Goal: Information Seeking & Learning: Learn about a topic

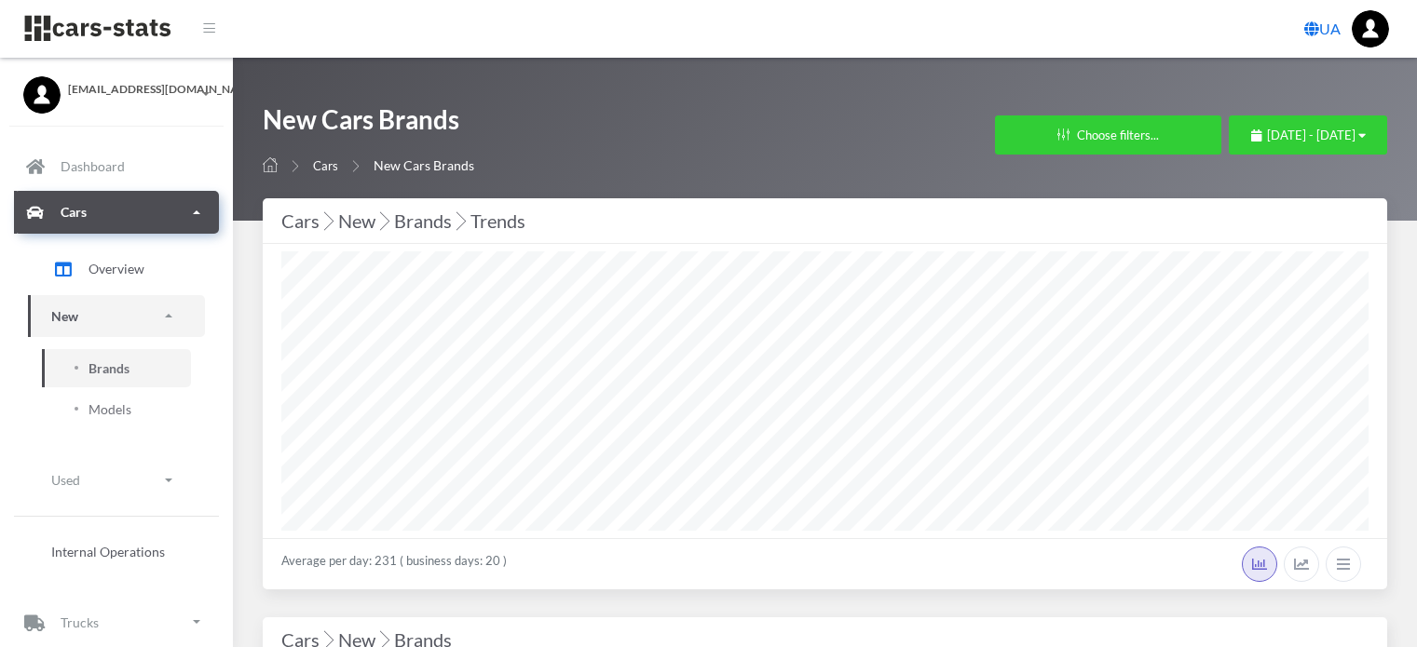
select select "25"
click at [1267, 135] on span "September 1, 2025 - September 23, 2025" at bounding box center [1311, 135] width 88 height 15
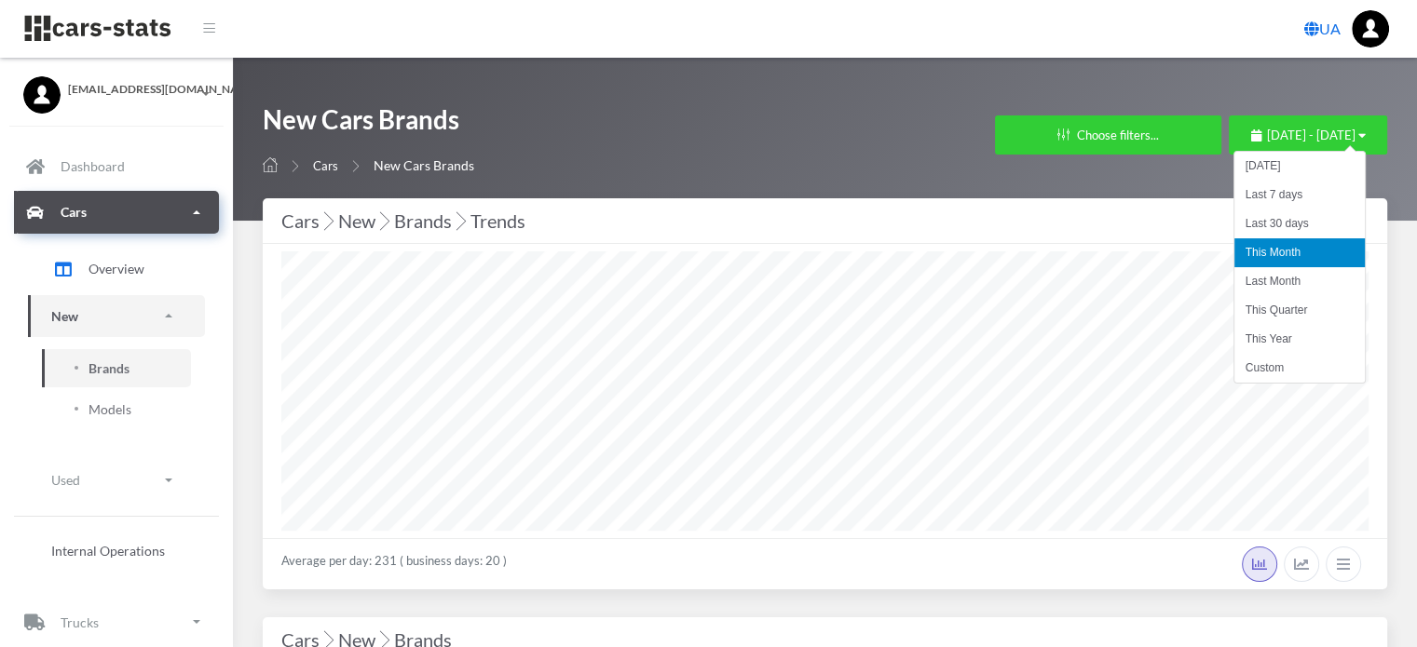
click at [1269, 252] on li "This Month" at bounding box center [1299, 252] width 130 height 29
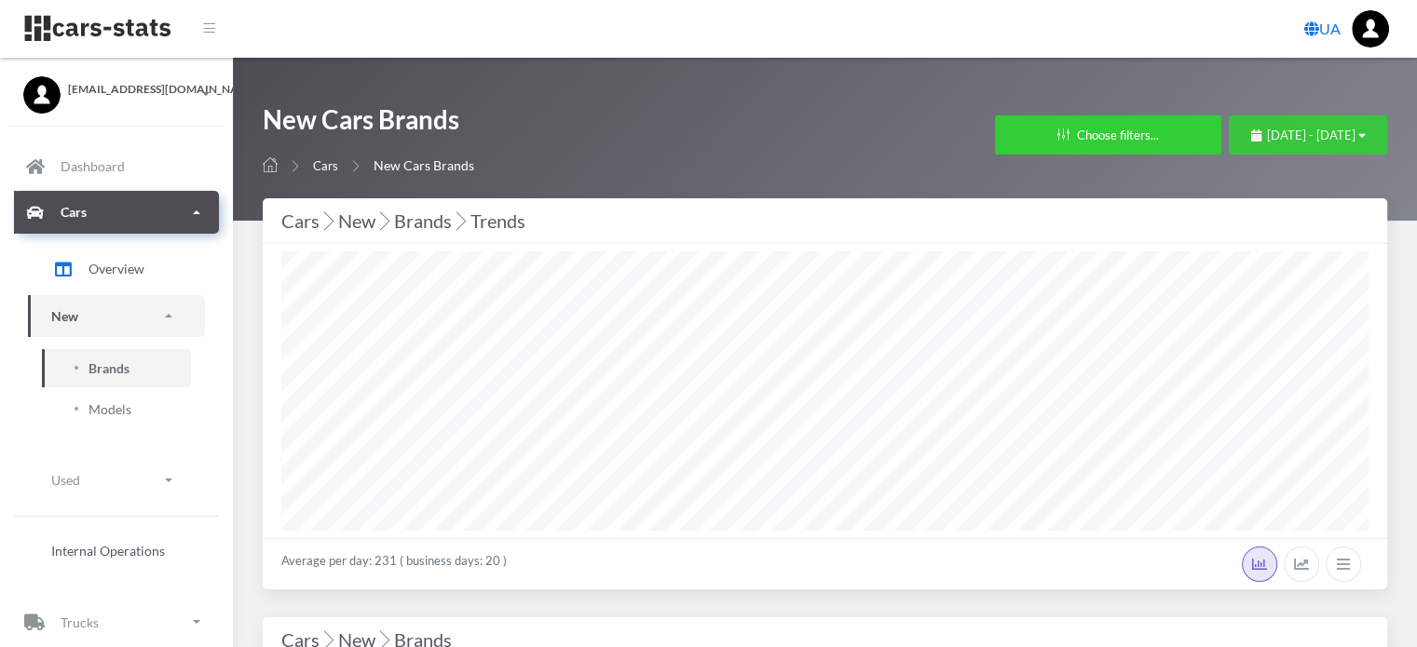
click at [1267, 138] on span "September 1, 2025 - September 23, 2025" at bounding box center [1311, 135] width 88 height 15
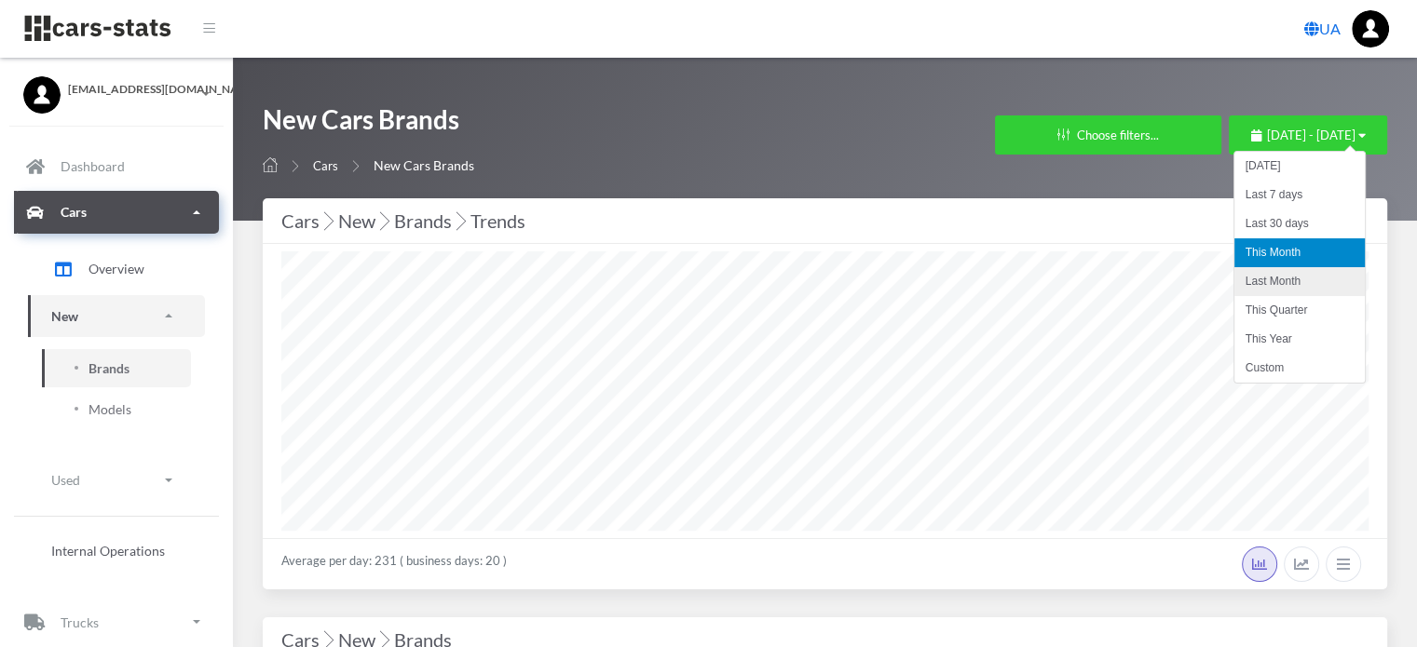
click at [1278, 286] on li "Last Month" at bounding box center [1299, 281] width 130 height 29
select select "25"
click at [1264, 258] on li "This Month" at bounding box center [1299, 252] width 130 height 29
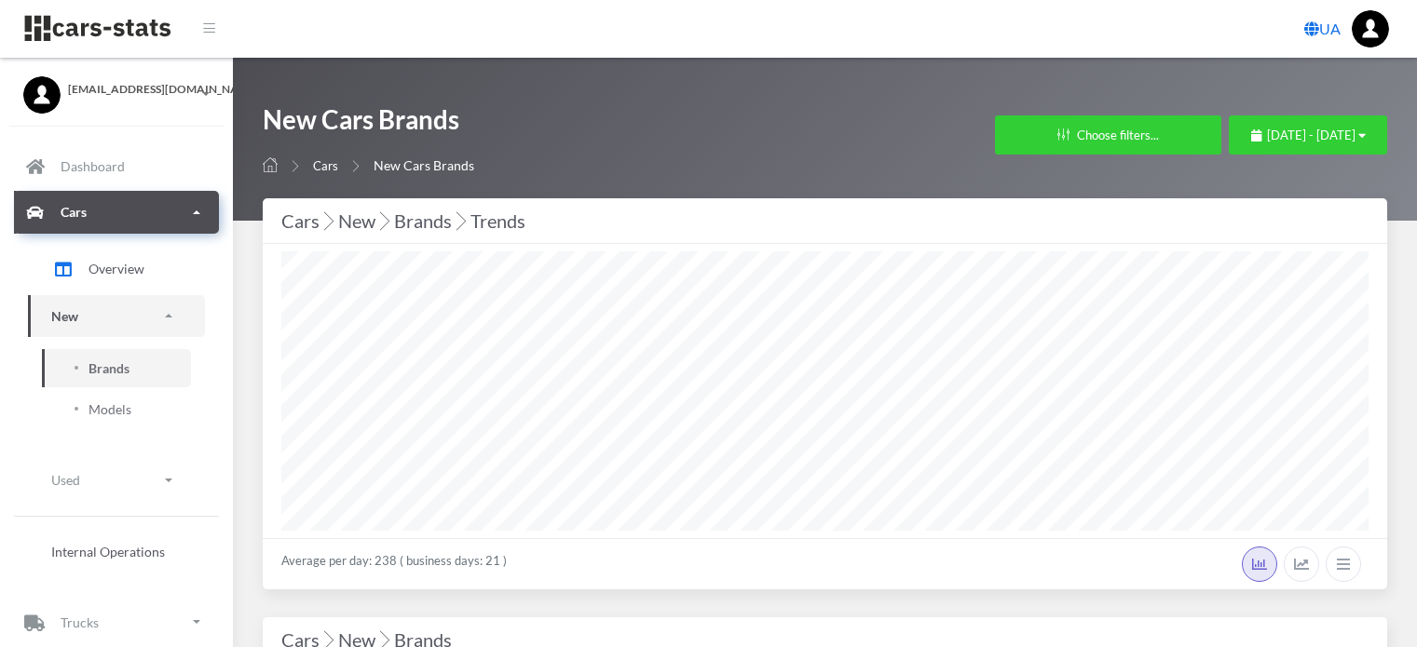
select select "25"
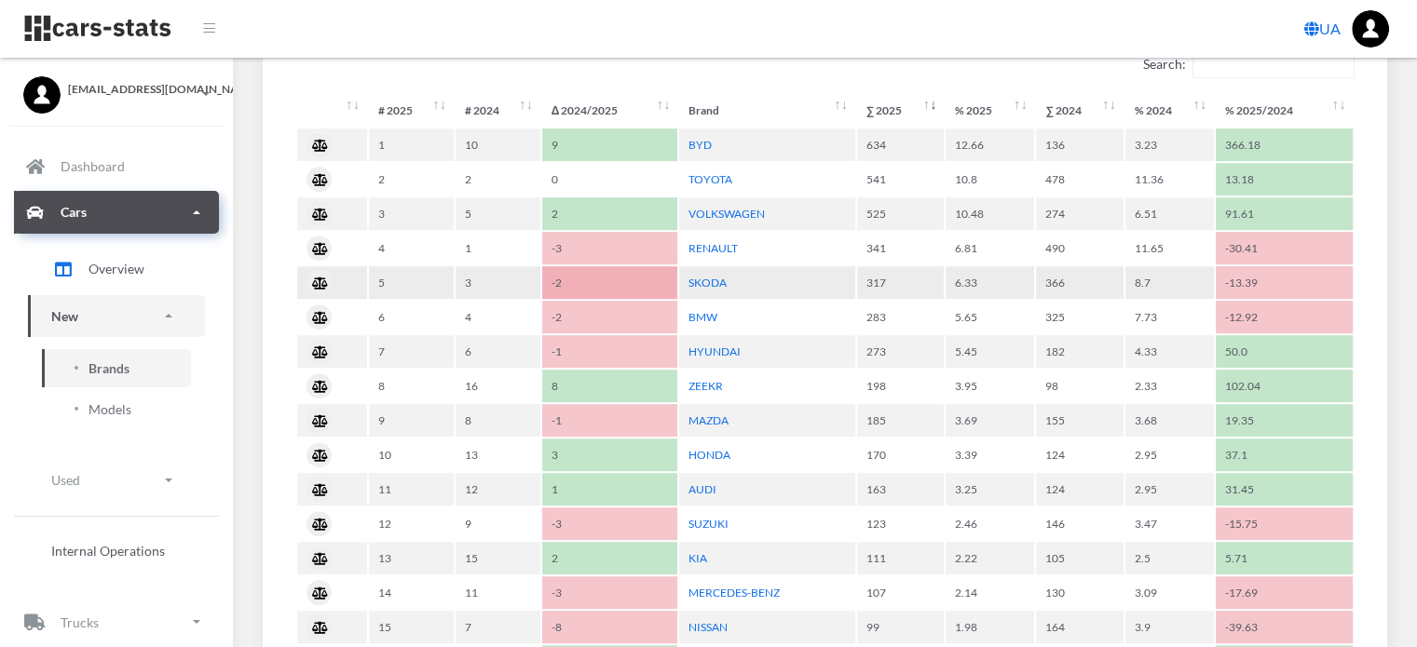
scroll to position [838, 0]
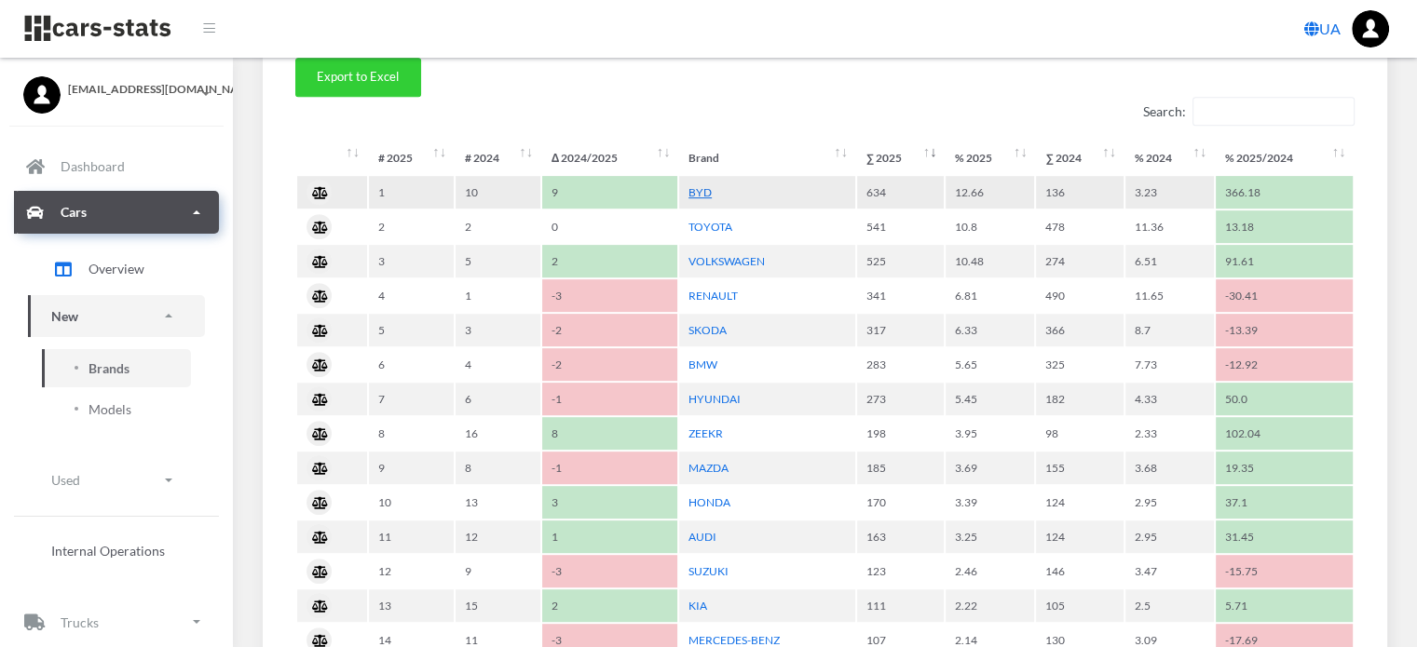
click at [700, 189] on link "BYD" at bounding box center [699, 192] width 23 height 14
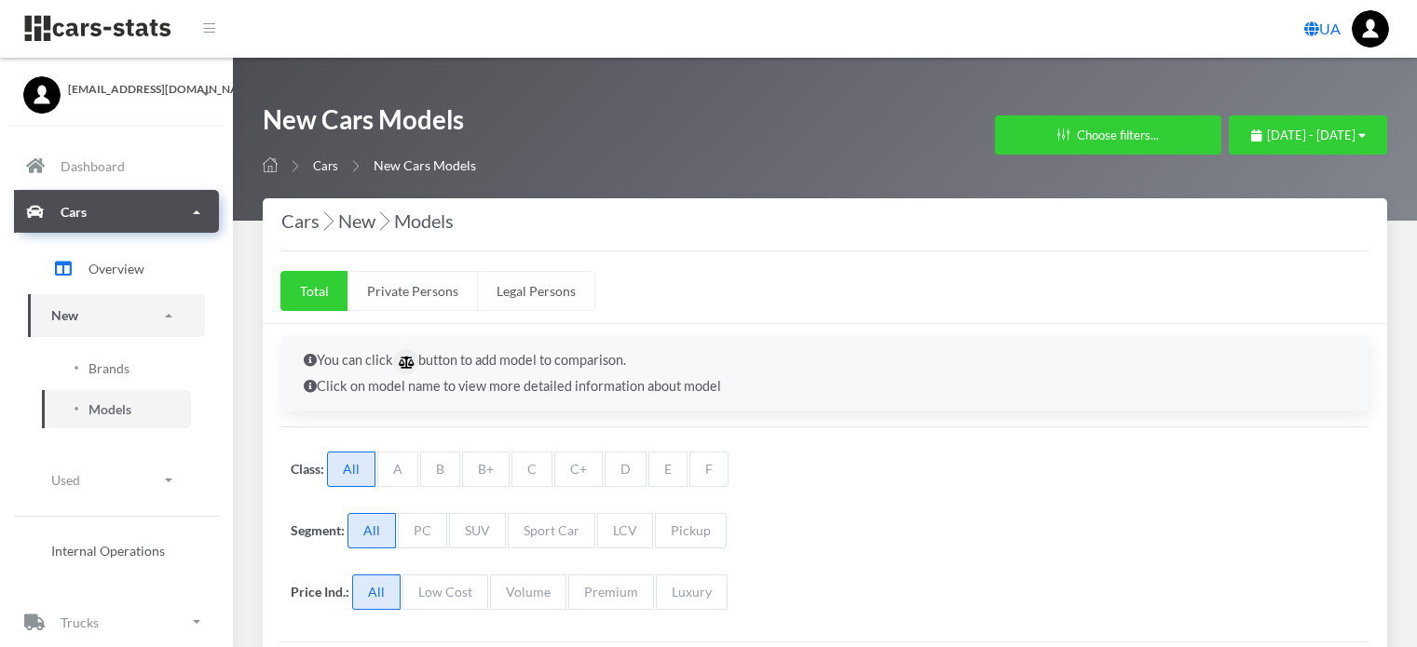
select select "25"
select select "BYD"
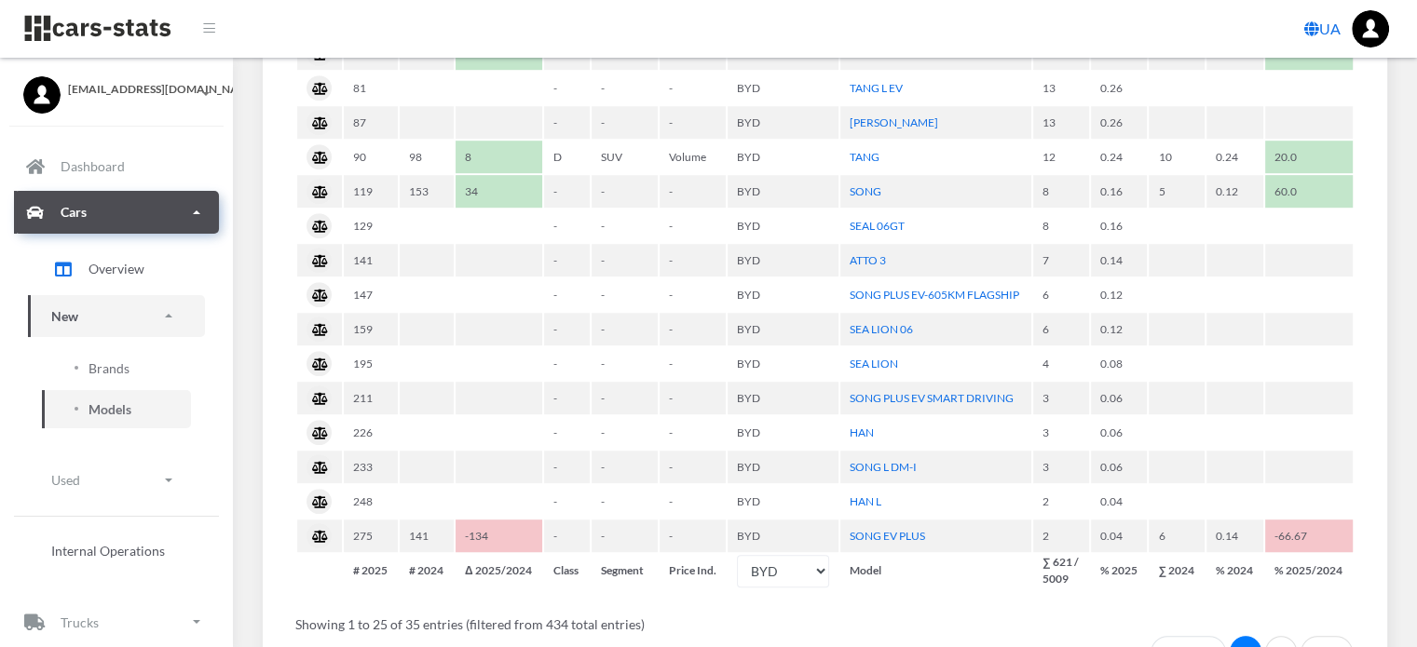
scroll to position [559, 0]
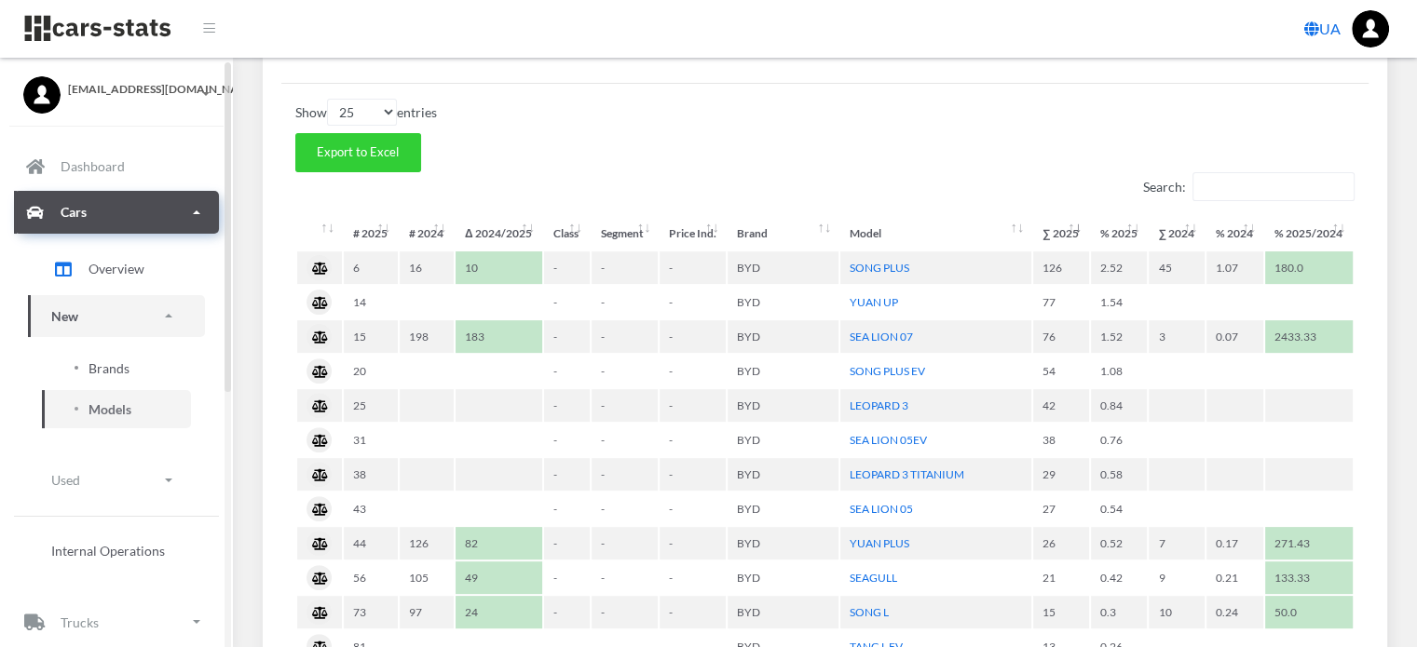
click at [116, 369] on span "Brands" at bounding box center [108, 369] width 41 height 20
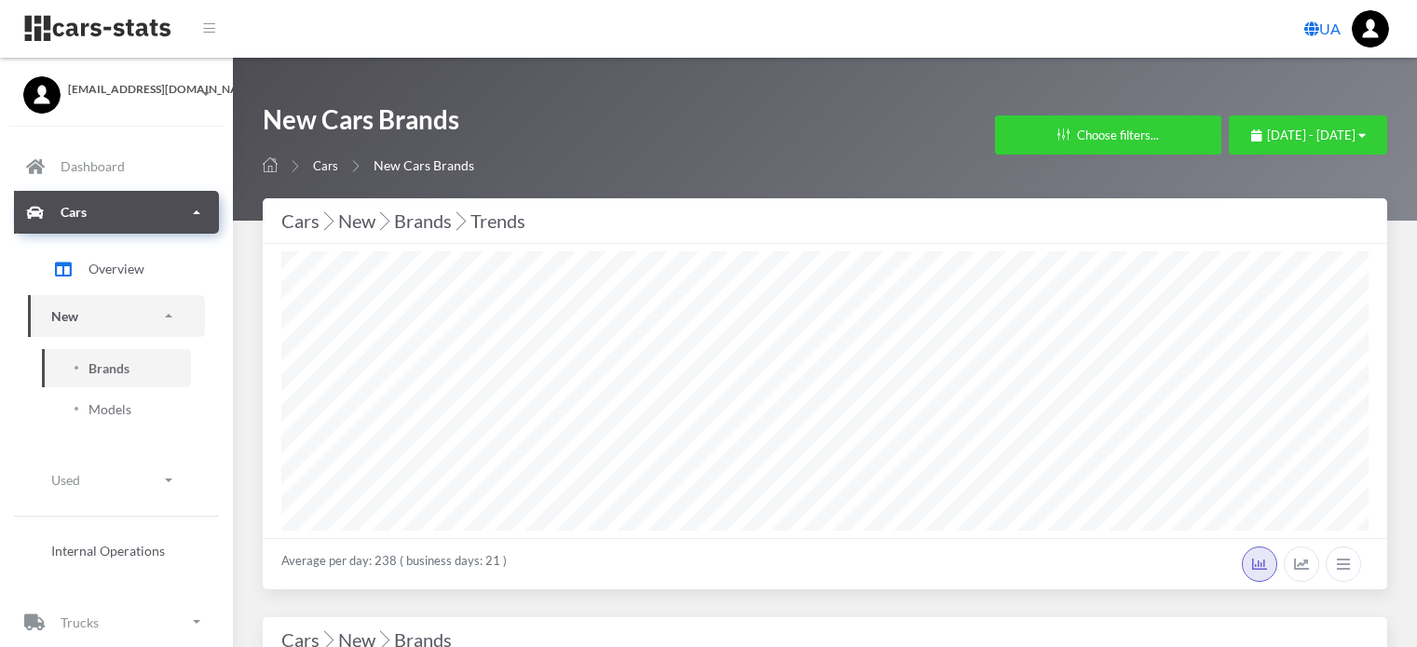
select select "25"
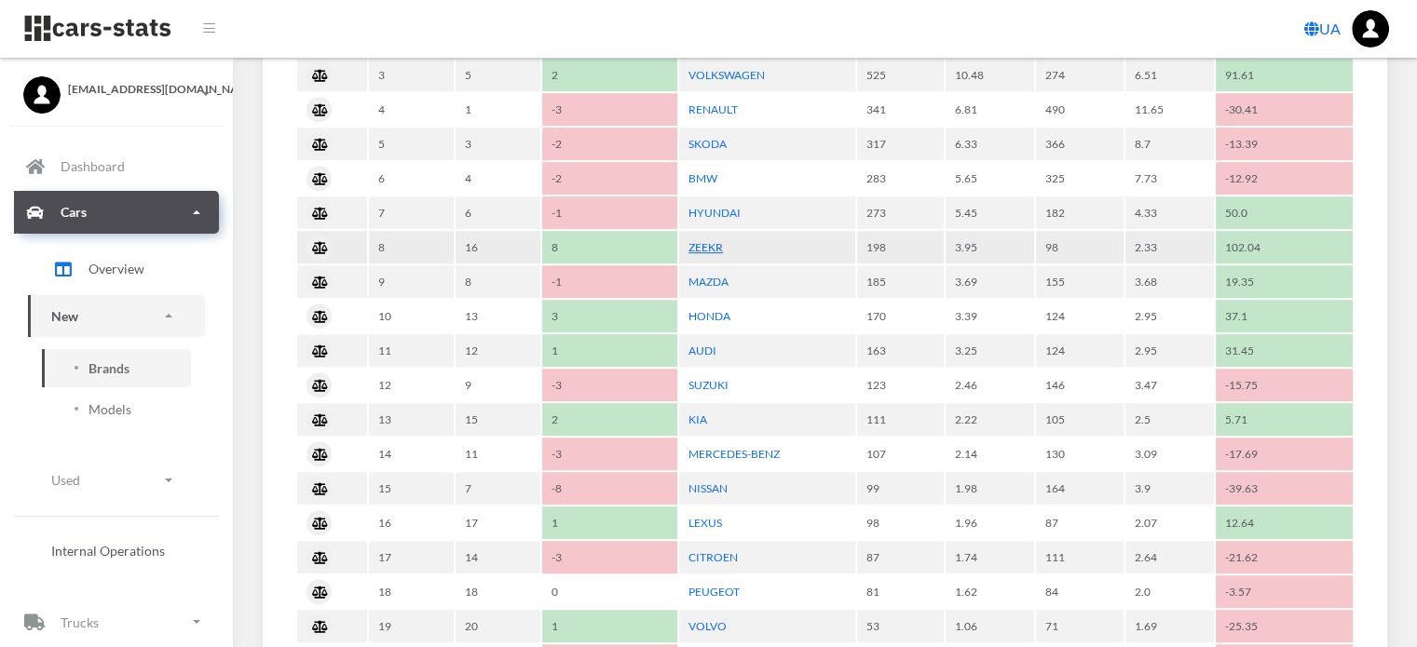
click at [714, 240] on link "ZEEKR" at bounding box center [705, 247] width 34 height 14
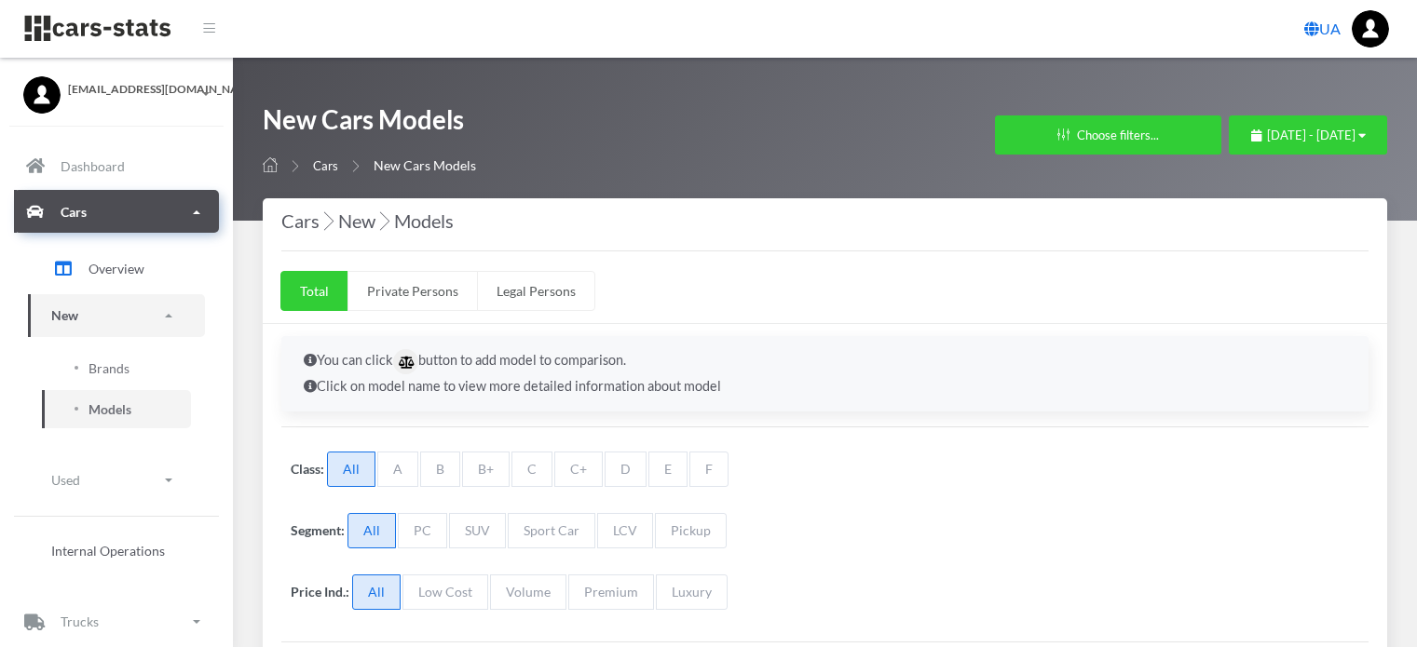
select select "25"
select select "ZEEKR"
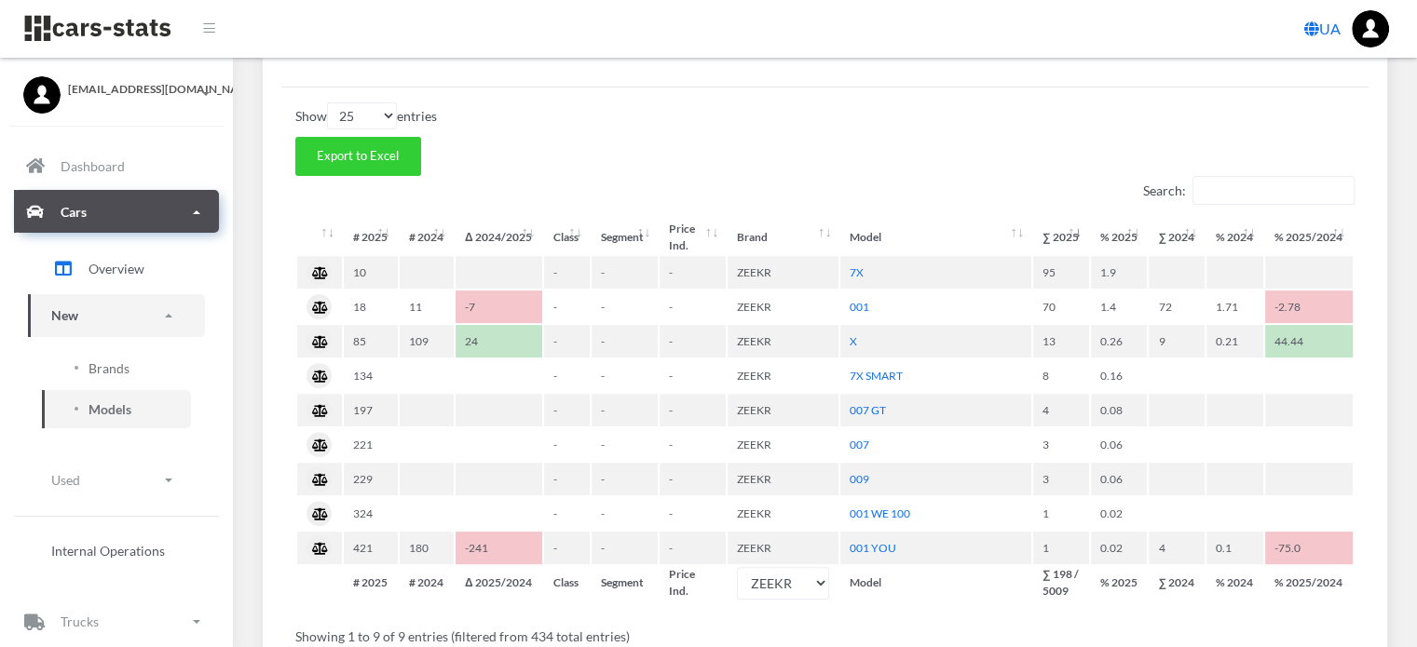
scroll to position [559, 0]
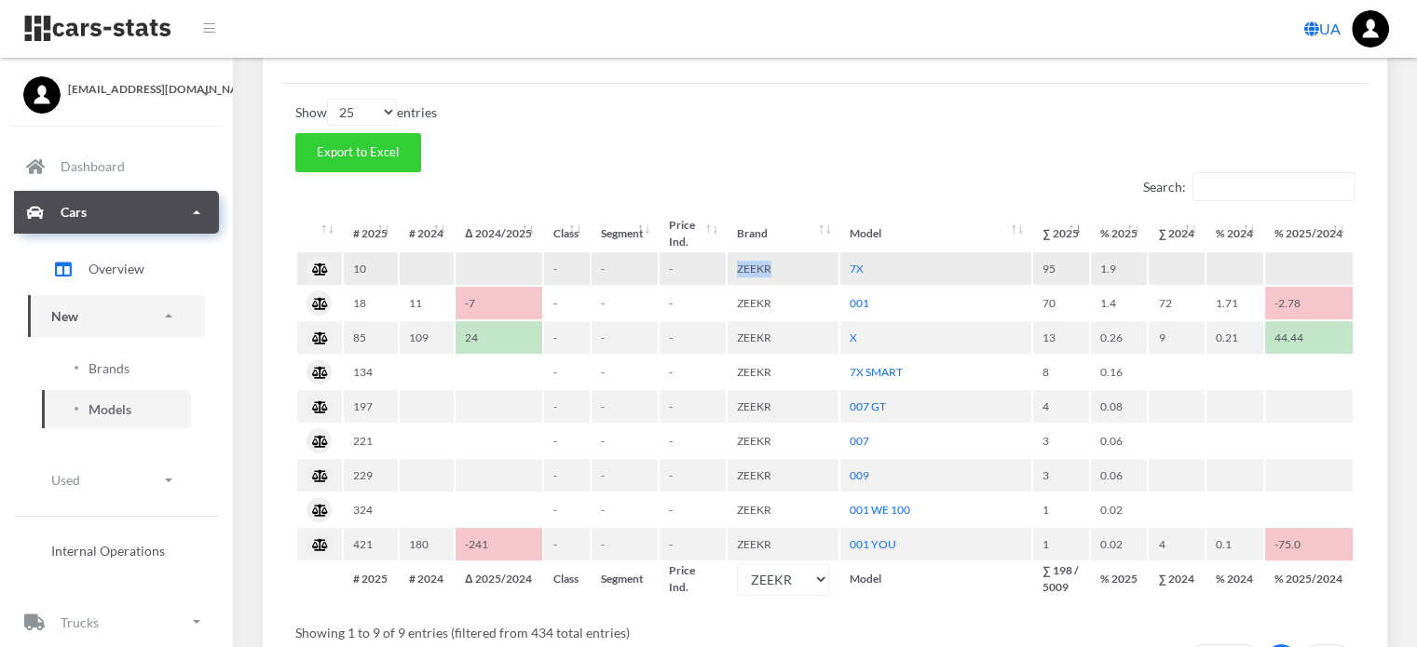
drag, startPoint x: 737, startPoint y: 264, endPoint x: 772, endPoint y: 264, distance: 35.4
click at [772, 264] on td "ZEEKR" at bounding box center [782, 268] width 111 height 33
click at [863, 265] on td "7X" at bounding box center [935, 268] width 190 height 33
click at [858, 264] on link "7X" at bounding box center [857, 269] width 14 height 14
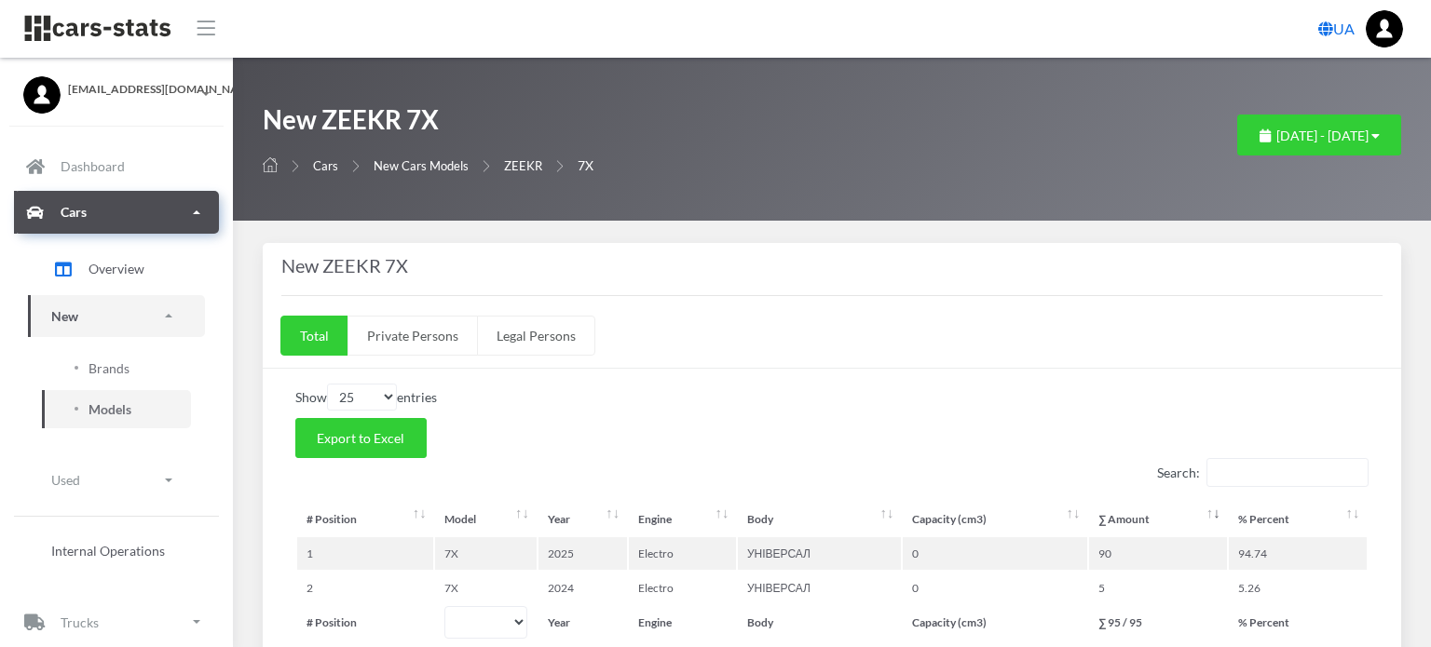
select select "25"
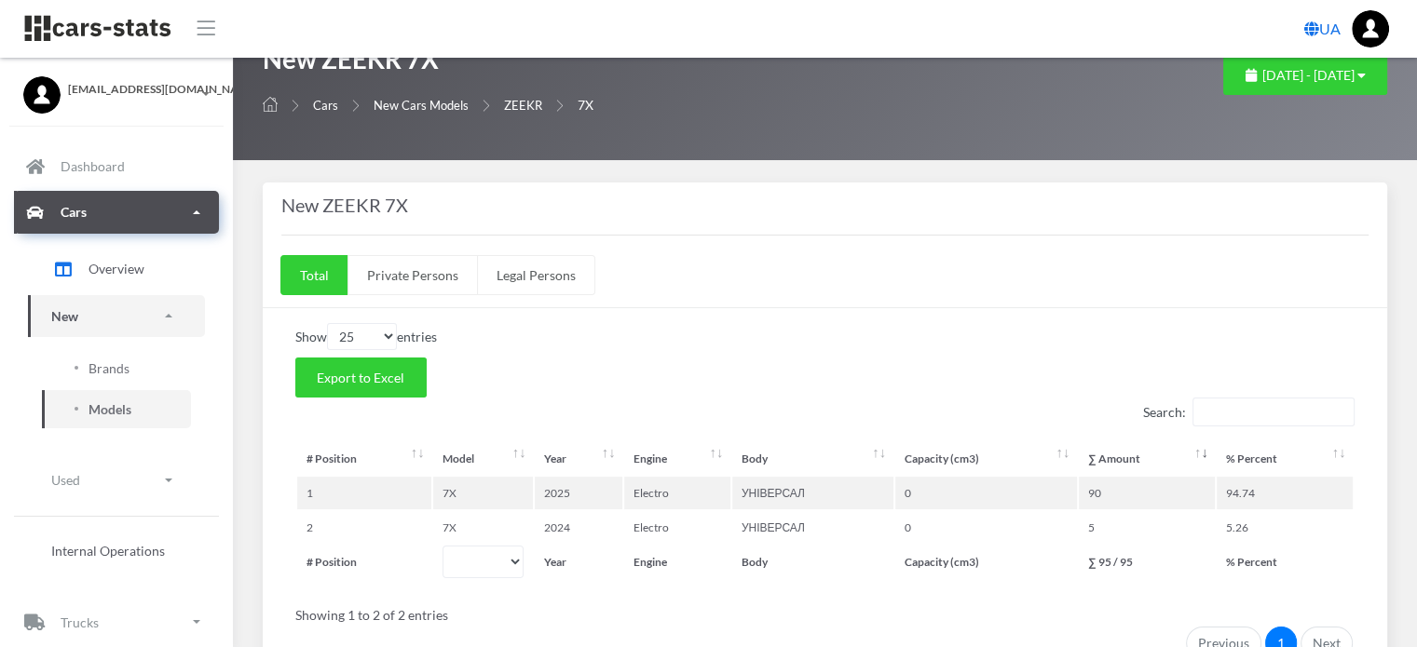
scroll to position [93, 0]
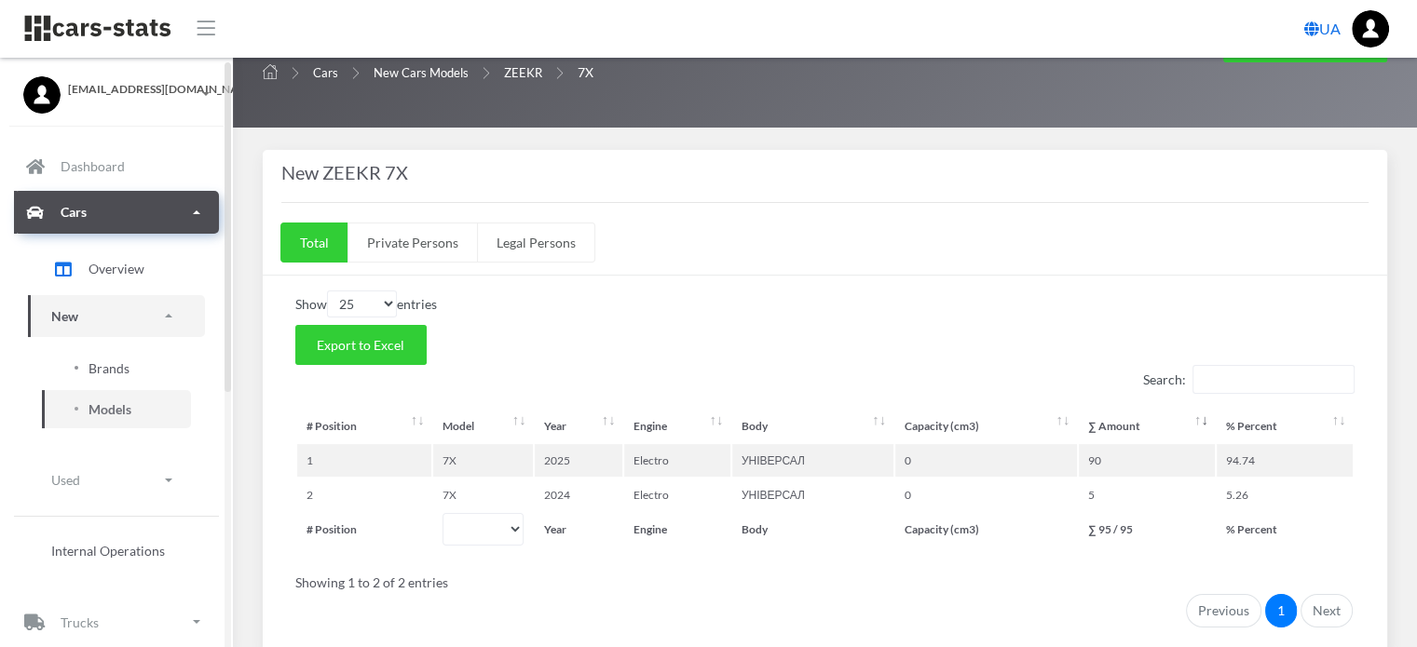
click at [116, 366] on span "Brands" at bounding box center [108, 369] width 41 height 20
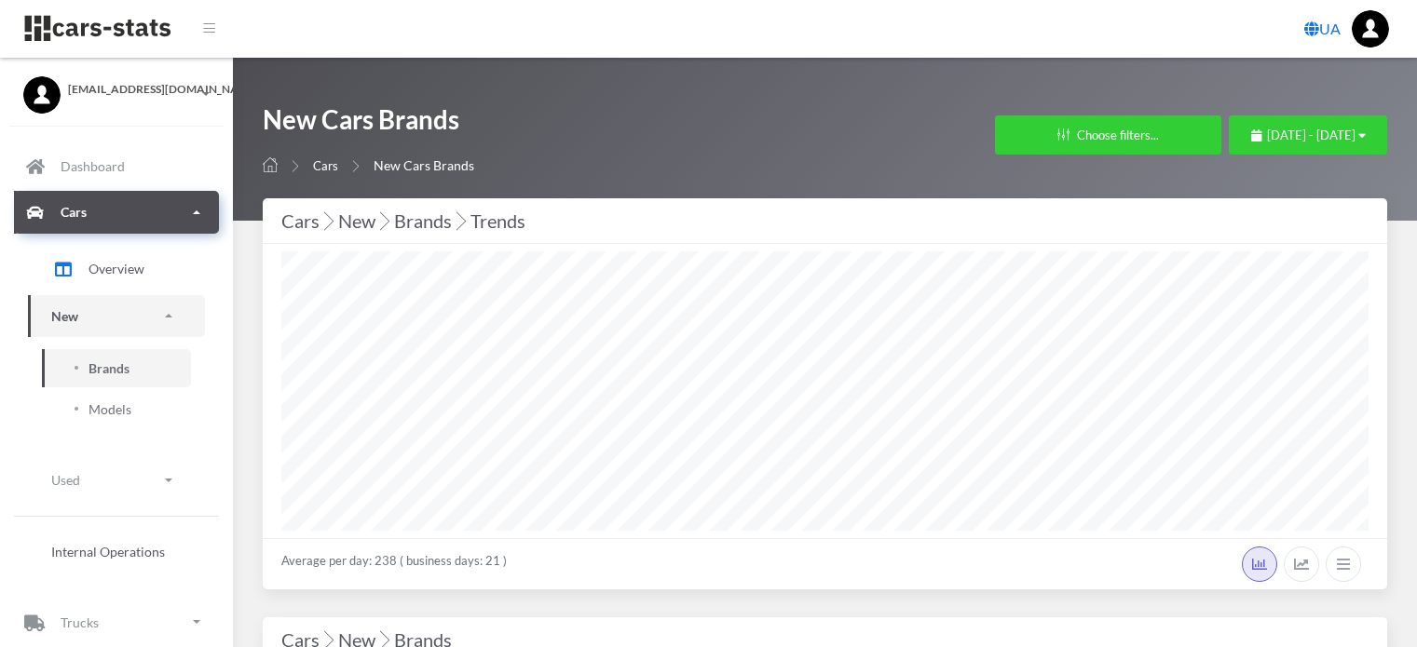
select select "25"
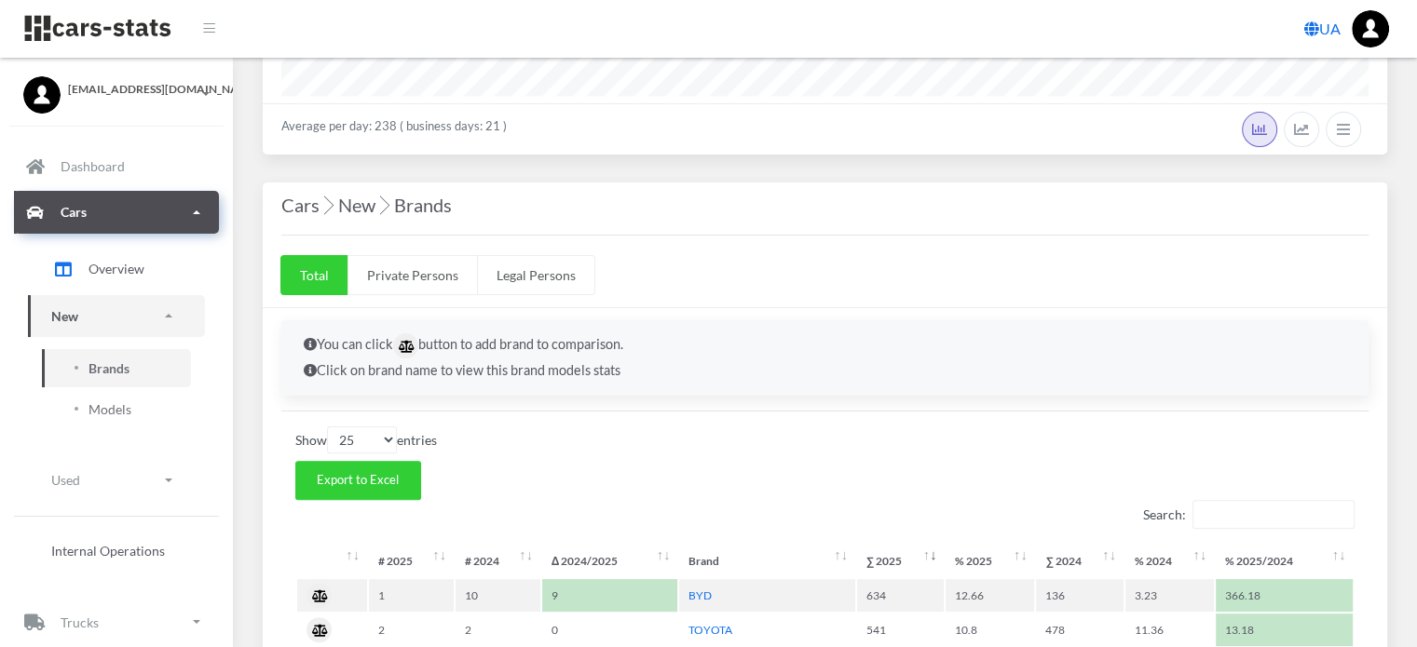
scroll to position [466, 0]
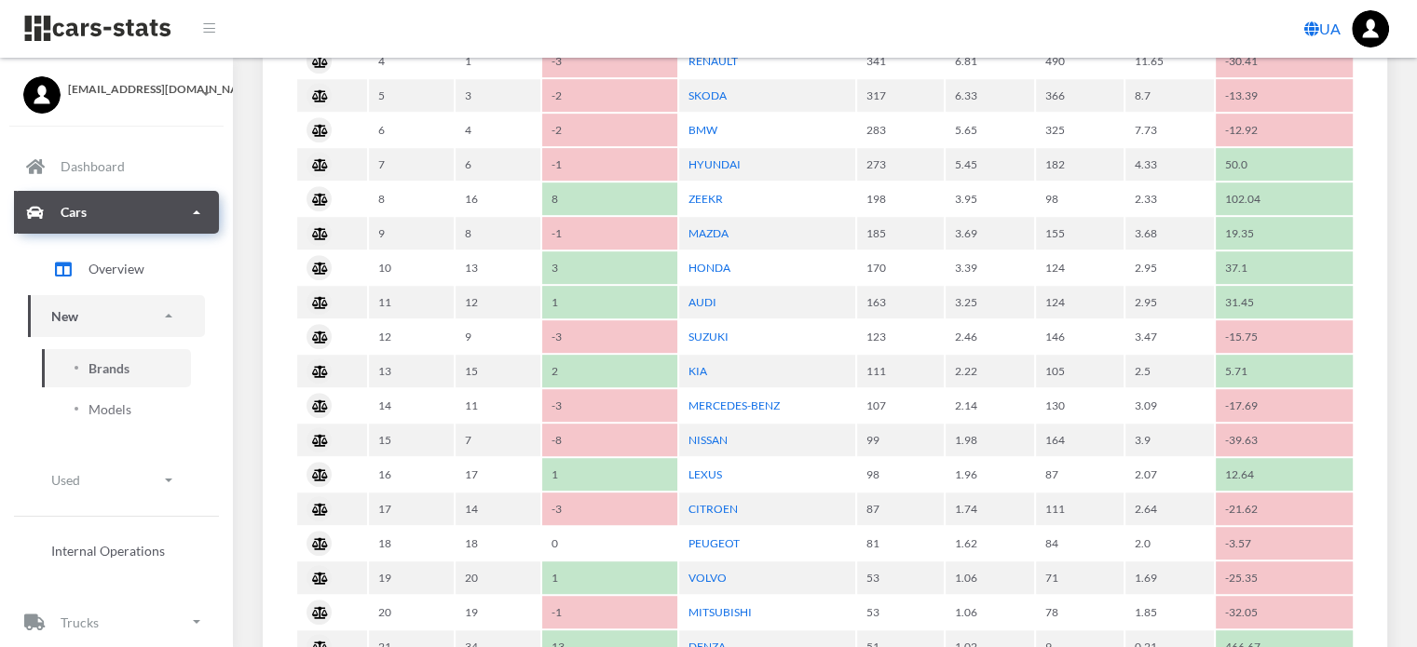
scroll to position [1118, 0]
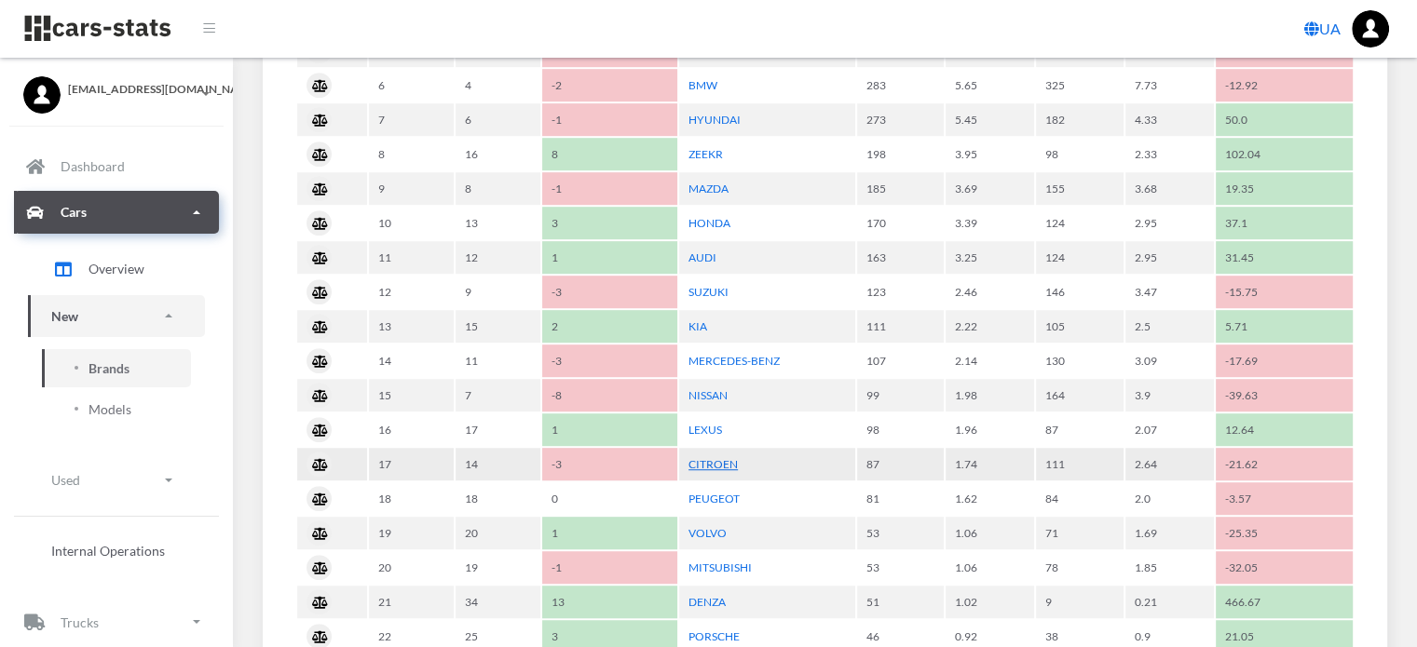
click at [717, 457] on link "CITROEN" at bounding box center [712, 464] width 49 height 14
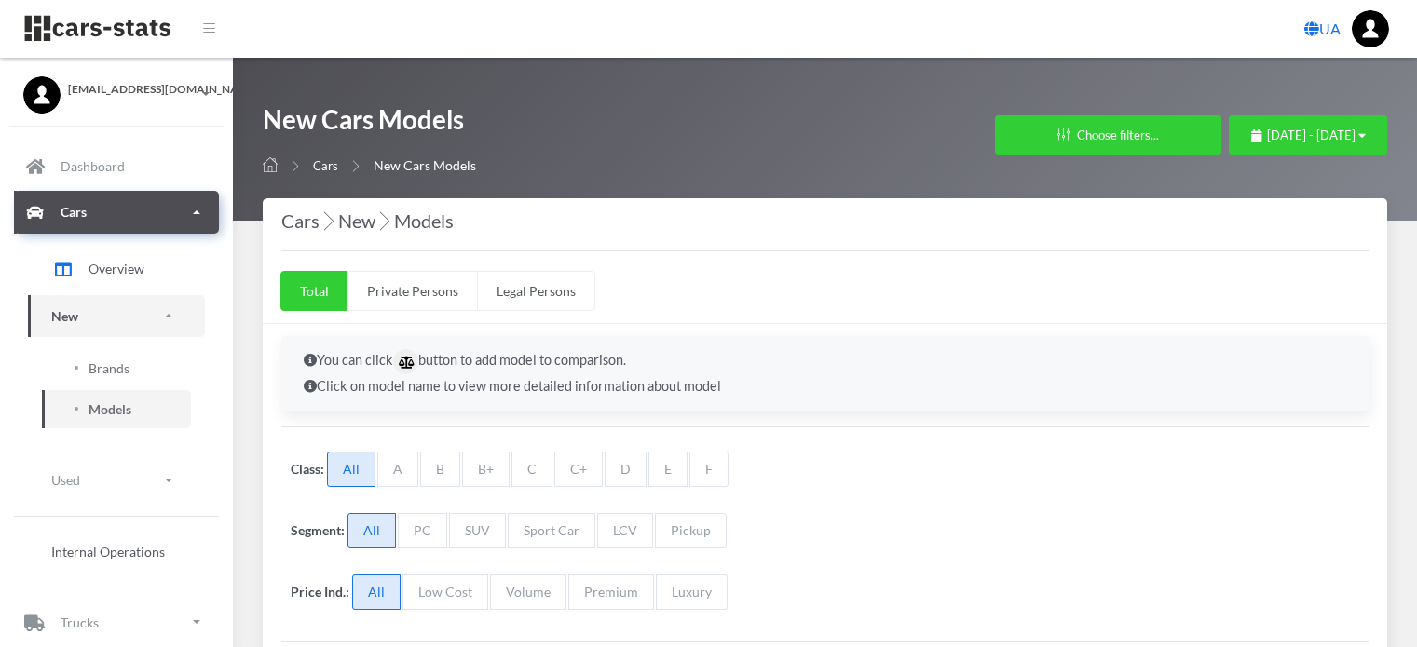
select select "25"
select select "CITROEN"
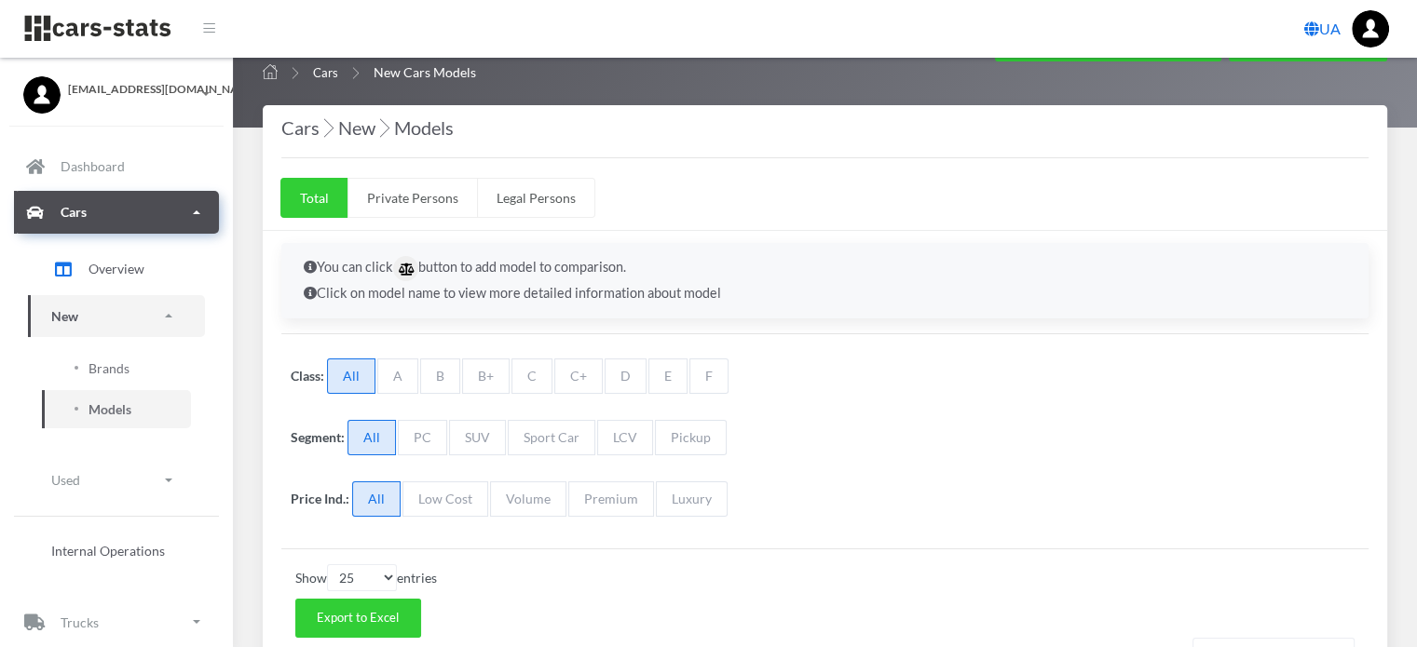
scroll to position [466, 0]
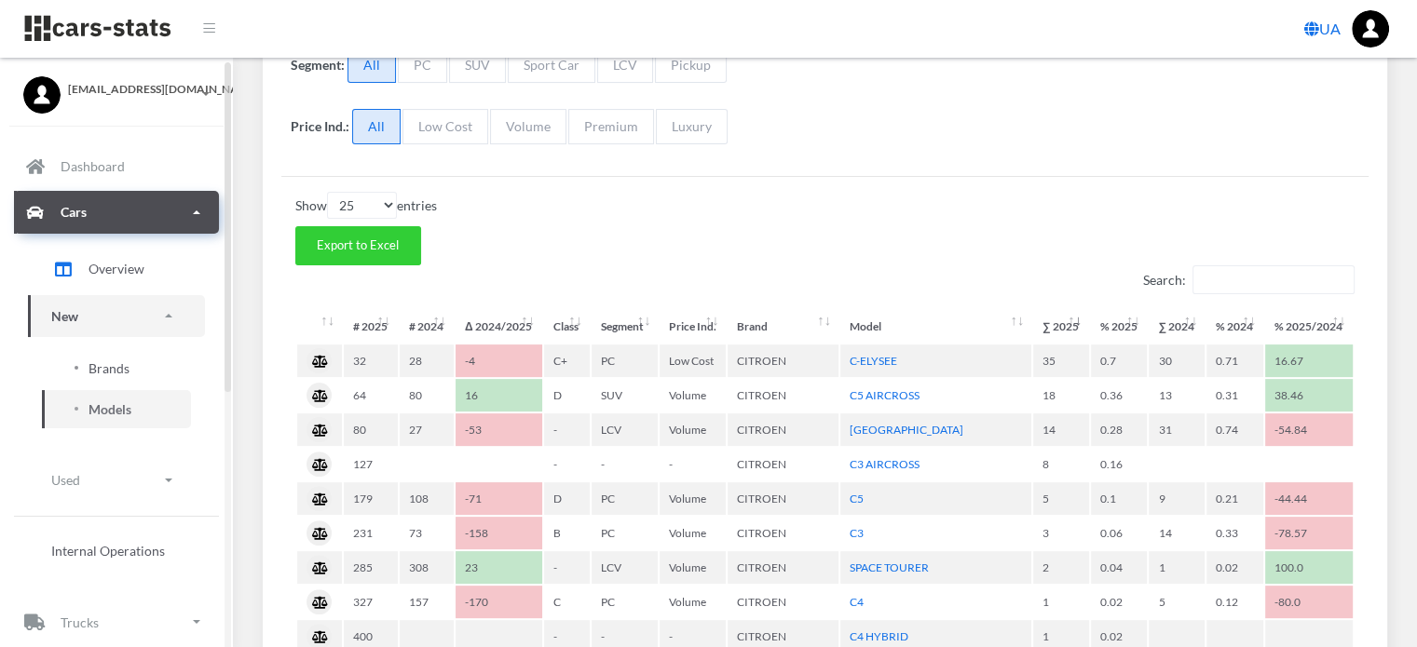
click at [104, 370] on span "Brands" at bounding box center [108, 369] width 41 height 20
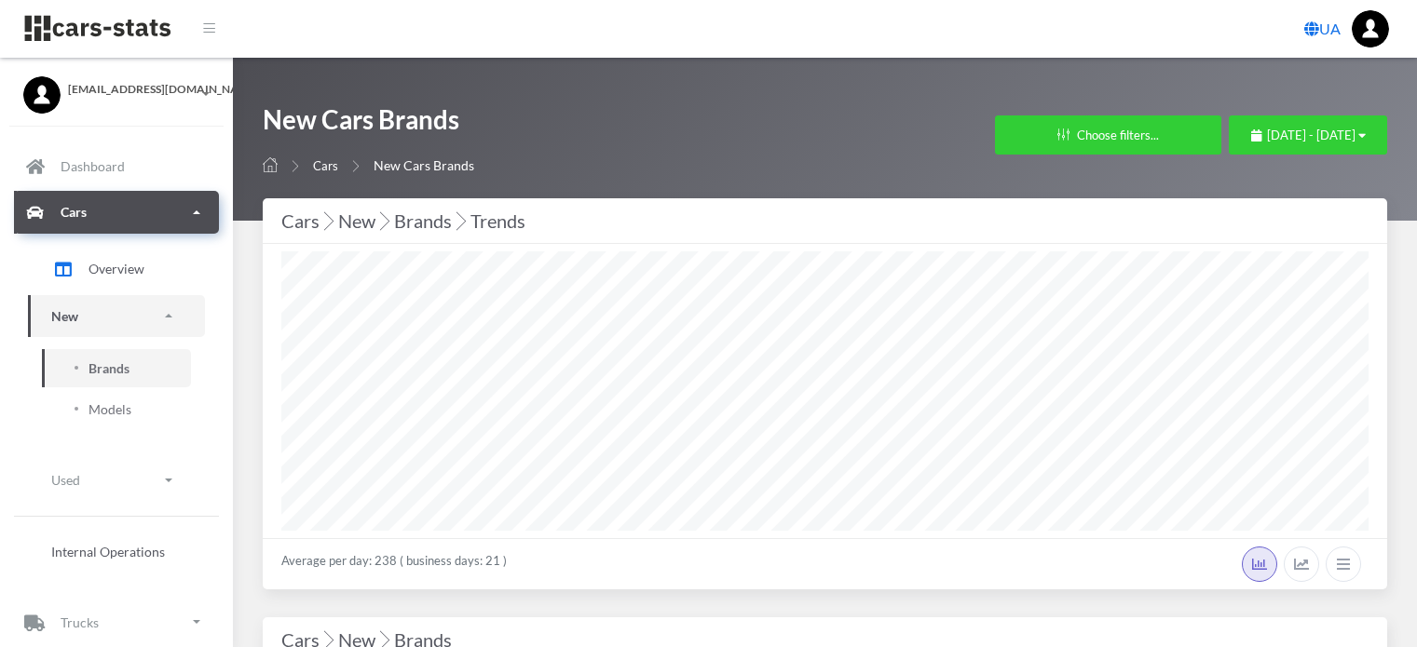
select select "25"
